Goal: Information Seeking & Learning: Learn about a topic

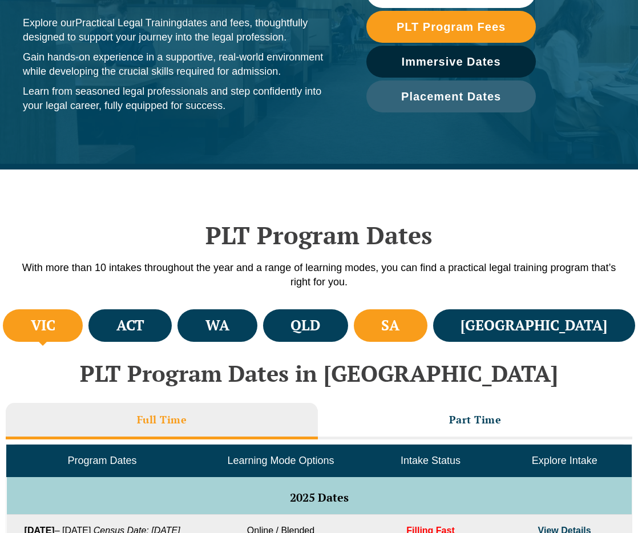
click at [428, 332] on li "SA" at bounding box center [391, 325] width 74 height 33
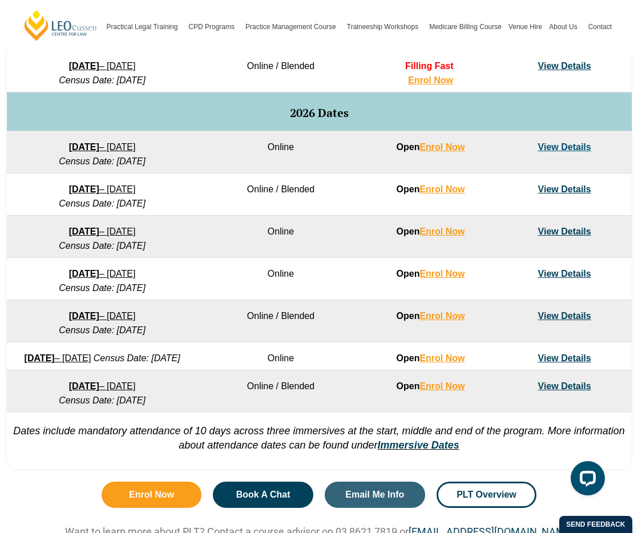
scroll to position [705, 0]
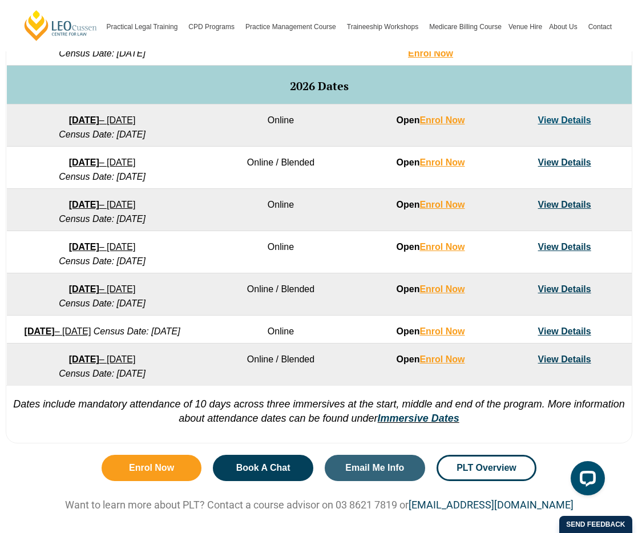
click at [588, 207] on link "View Details" at bounding box center [564, 205] width 53 height 10
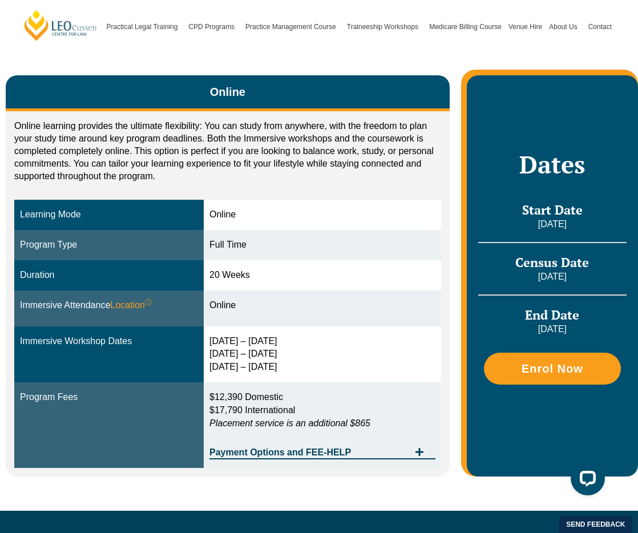
scroll to position [184, 0]
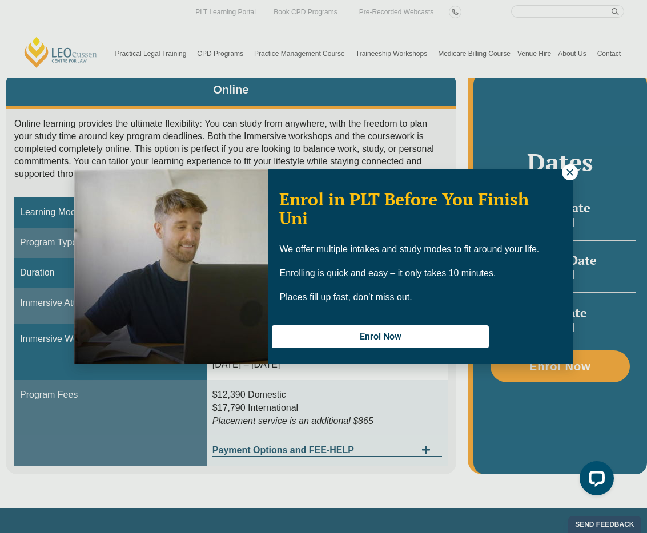
click at [567, 176] on icon at bounding box center [570, 172] width 10 height 10
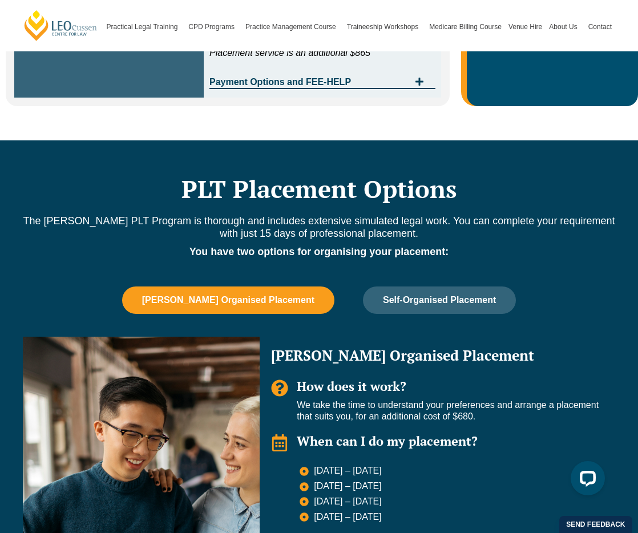
scroll to position [630, 0]
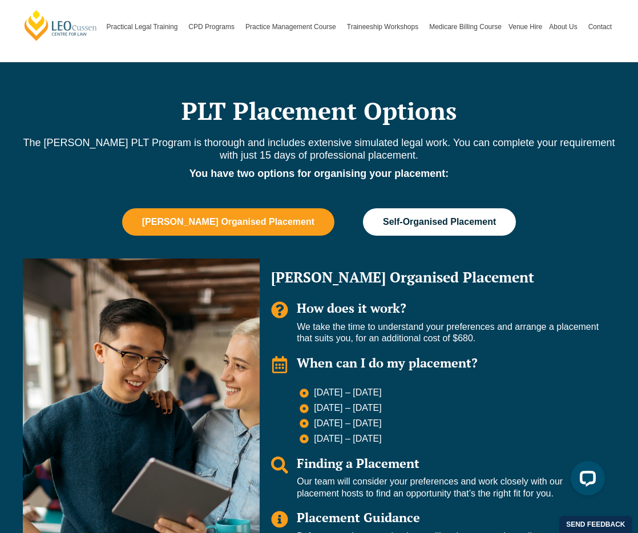
click at [424, 222] on span "Self-Organised Placement" at bounding box center [439, 222] width 113 height 10
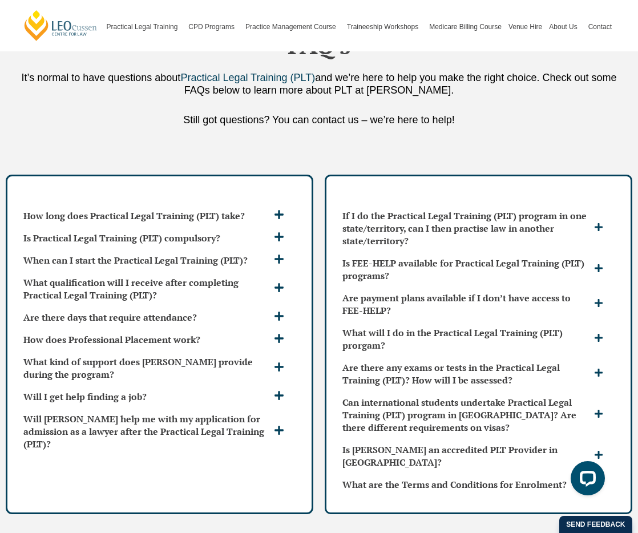
scroll to position [2932, 0]
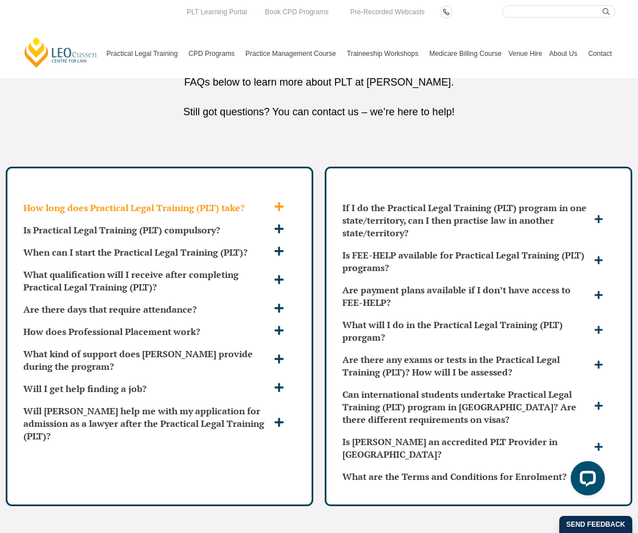
click at [247, 203] on h3 "How long does Practical Legal Training (PLT) take?" at bounding box center [147, 208] width 248 height 13
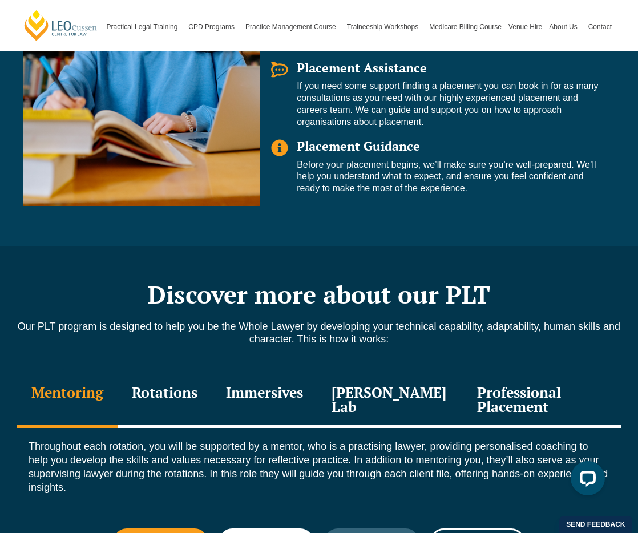
scroll to position [1217, 0]
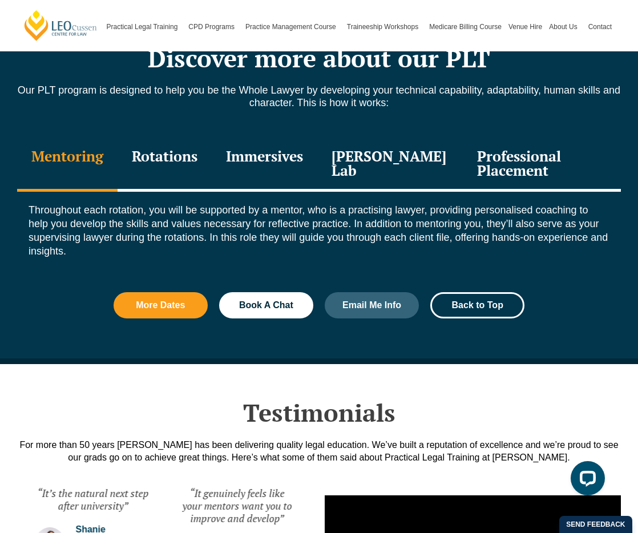
click at [186, 158] on div "Rotations" at bounding box center [165, 165] width 94 height 54
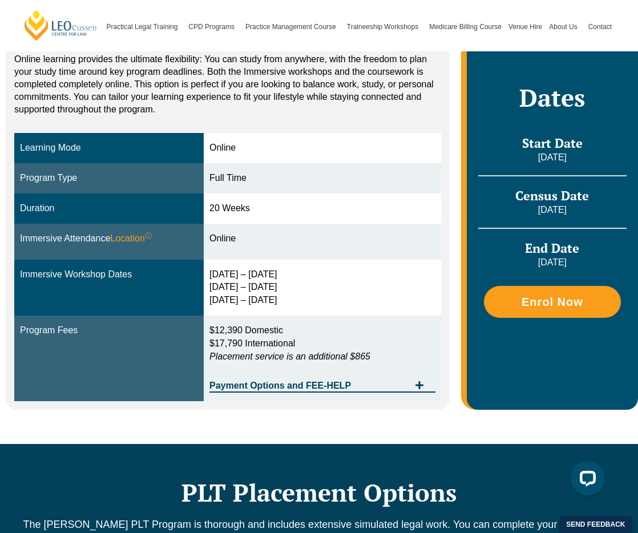
scroll to position [0, 0]
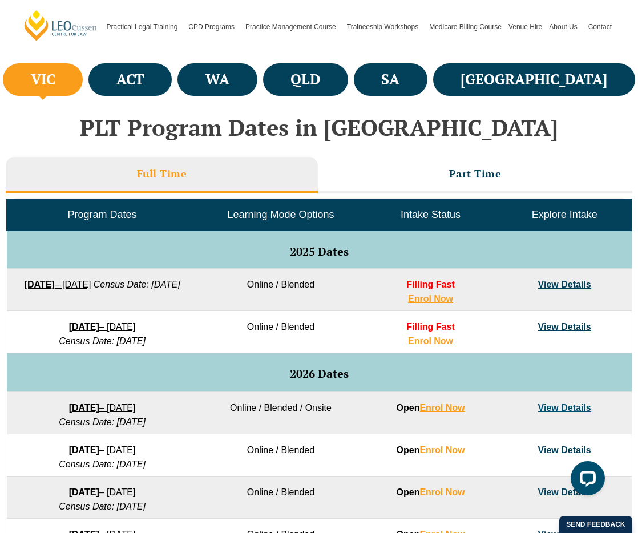
scroll to position [416, 0]
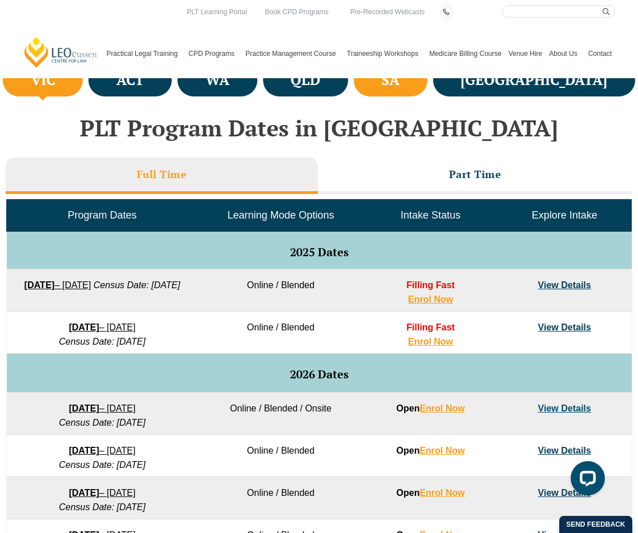
click at [428, 81] on li "SA" at bounding box center [391, 80] width 74 height 33
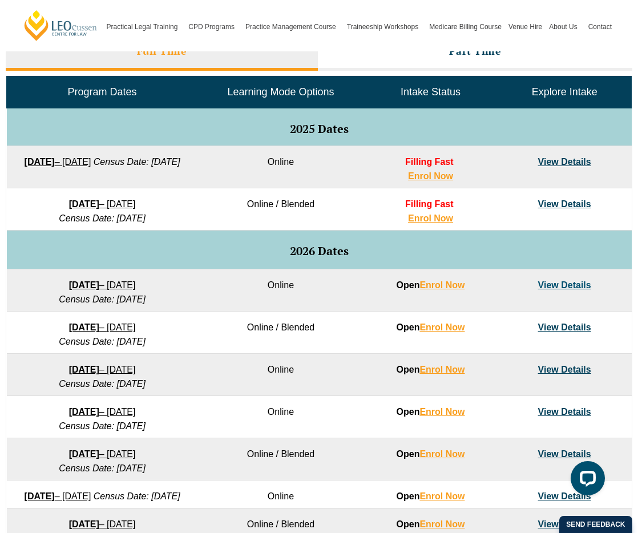
scroll to position [527, 0]
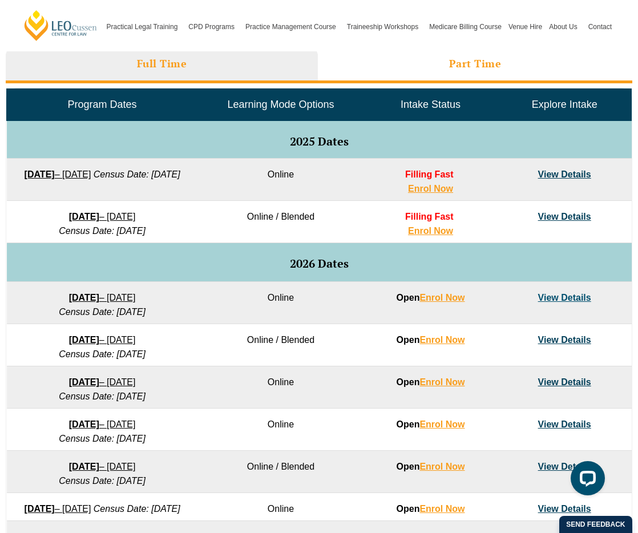
click at [462, 70] on h3 "Part Time" at bounding box center [475, 63] width 53 height 13
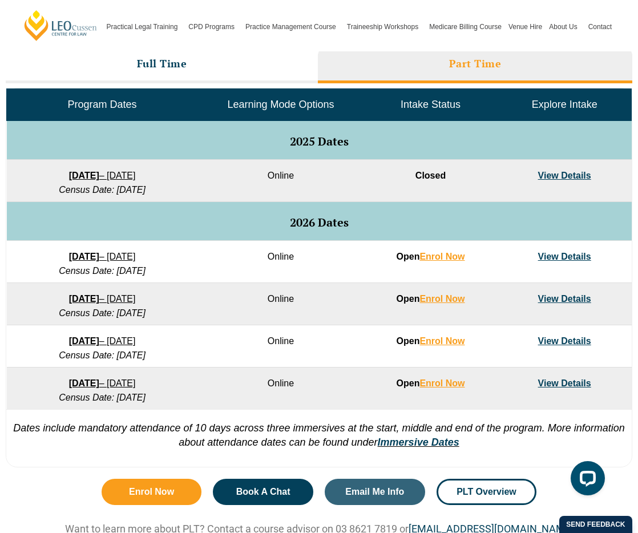
click at [565, 300] on link "View Details" at bounding box center [564, 299] width 53 height 10
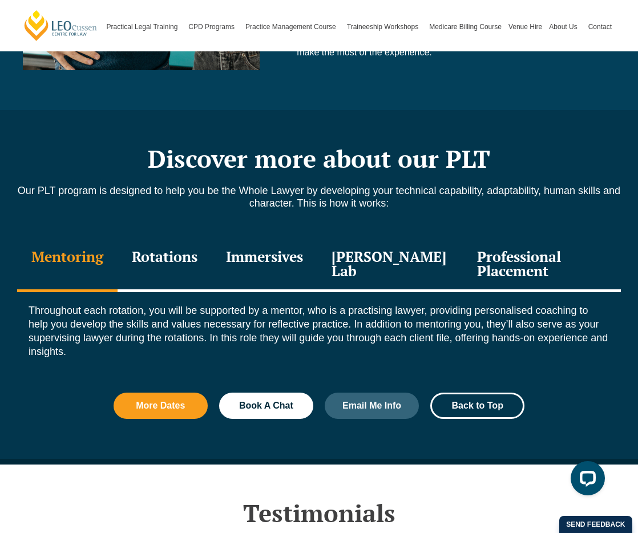
scroll to position [1205, 0]
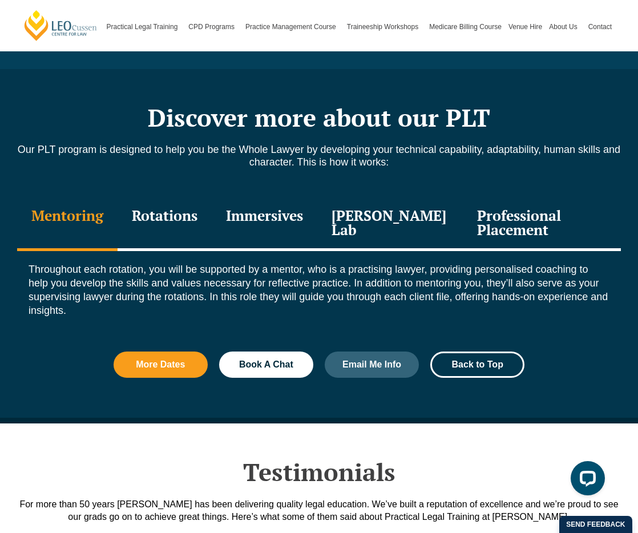
click at [176, 202] on div "Rotations" at bounding box center [165, 224] width 94 height 54
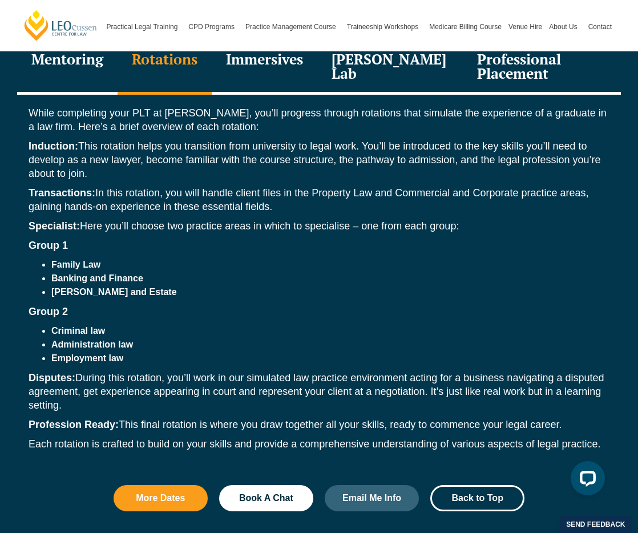
scroll to position [1160, 0]
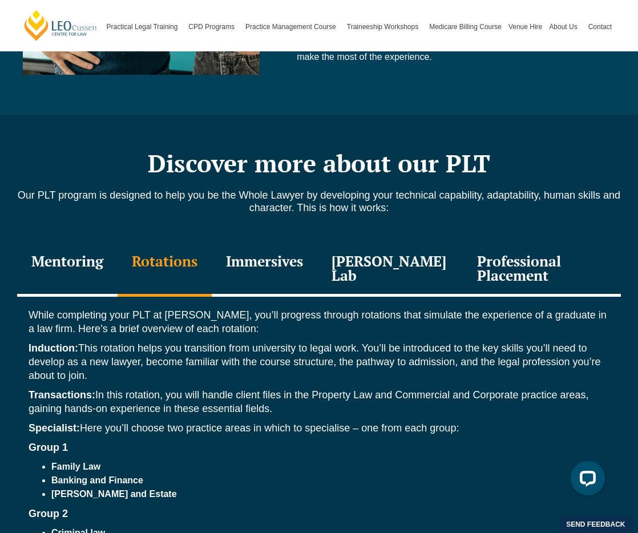
click at [255, 243] on div "Immersives" at bounding box center [265, 270] width 106 height 54
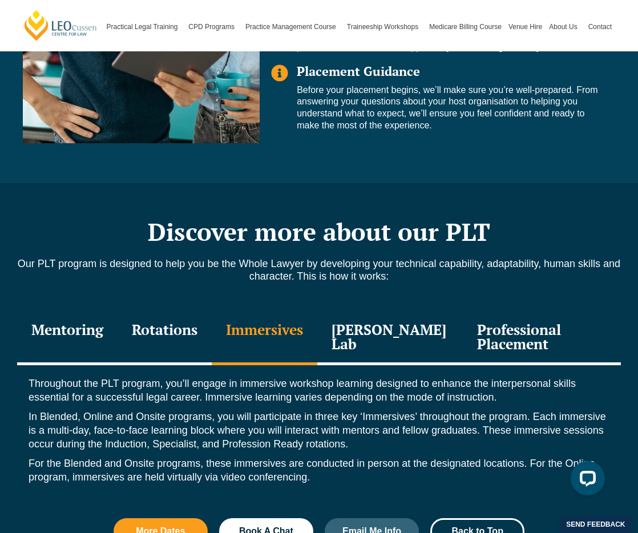
scroll to position [1089, 0]
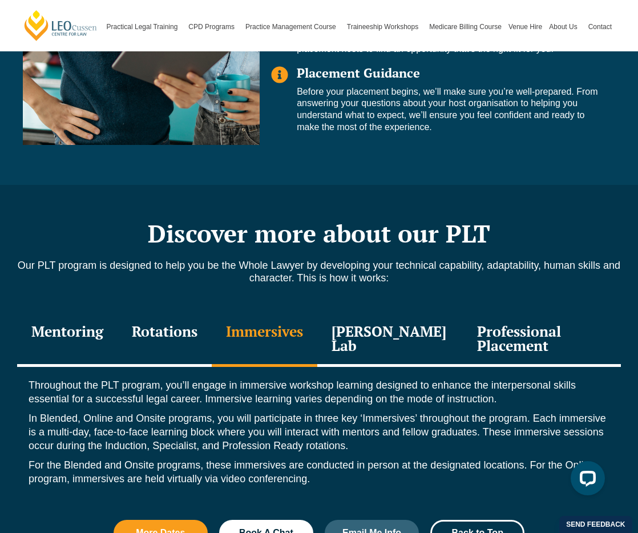
click at [405, 316] on div "[PERSON_NAME] Lab" at bounding box center [390, 340] width 146 height 54
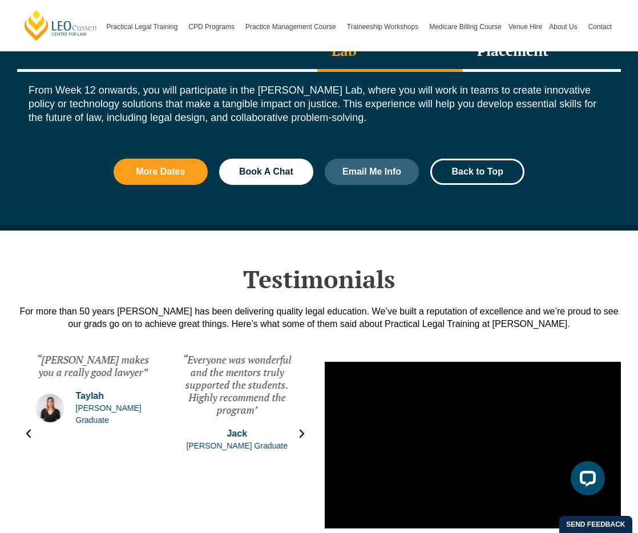
scroll to position [747, 0]
